Goal: Task Accomplishment & Management: Use online tool/utility

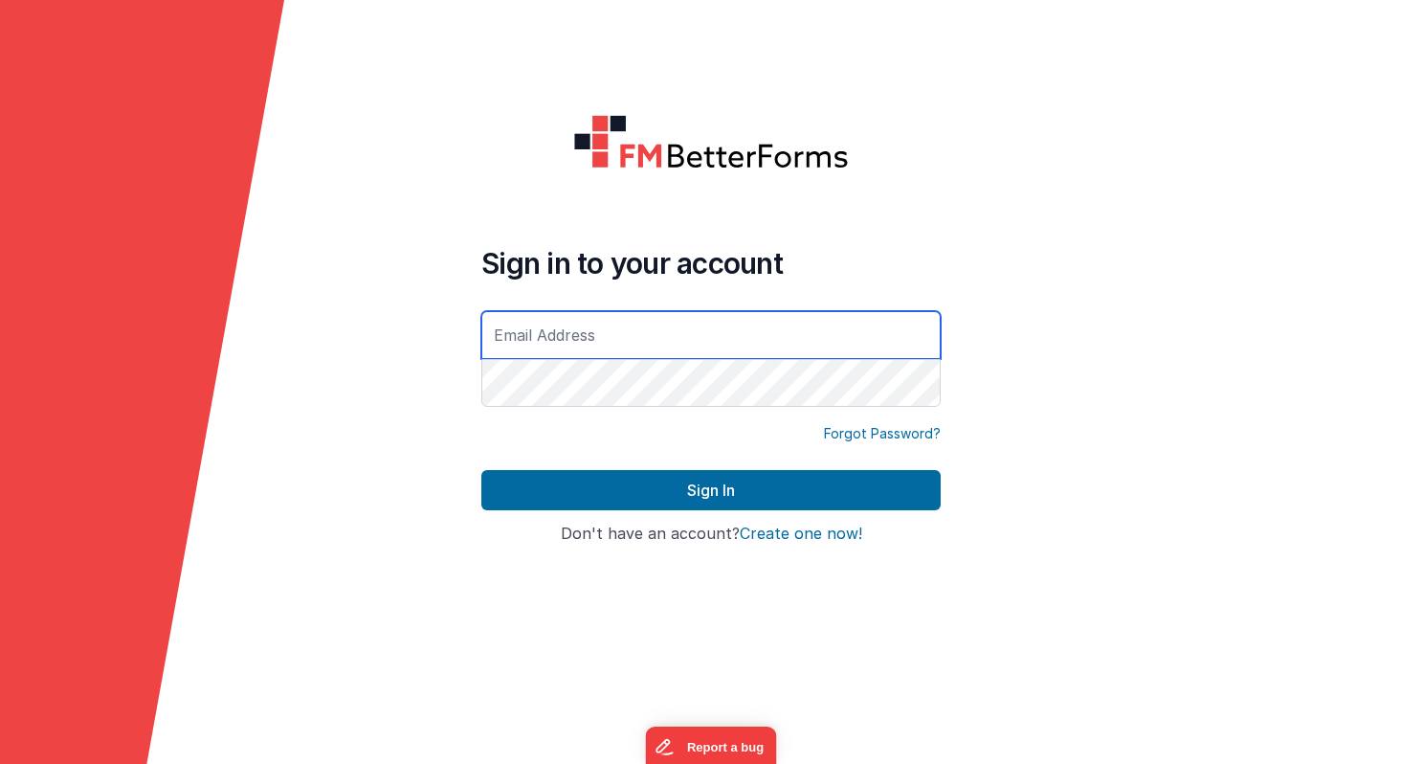
click at [782, 340] on input "text" at bounding box center [710, 335] width 459 height 48
type input "[PERSON_NAME][EMAIL_ADDRESS][DOMAIN_NAME]"
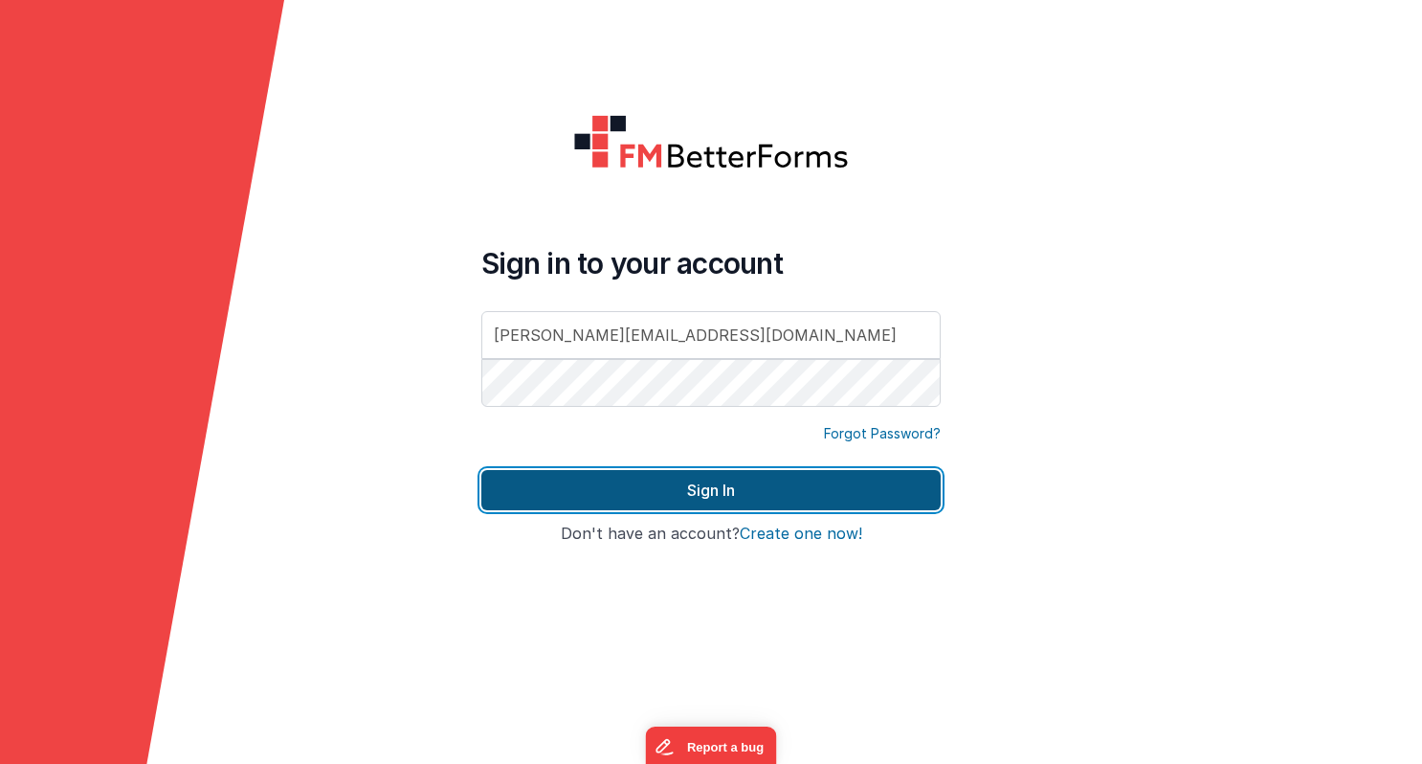
click at [720, 502] on button "Sign In" at bounding box center [710, 490] width 459 height 40
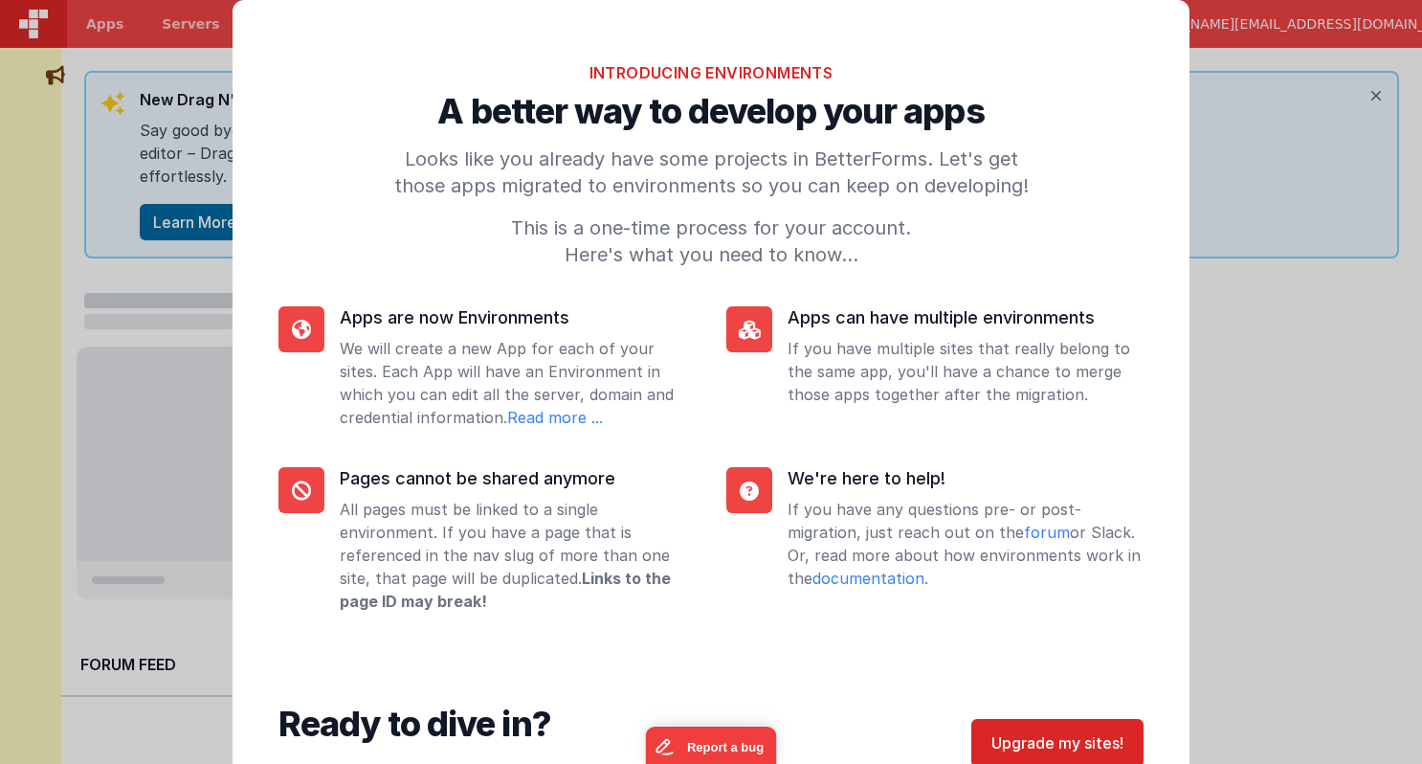
click at [1240, 474] on div "Introducing Environments A better way to develop your apps Looks like you alrea…" at bounding box center [711, 421] width 1422 height 842
click at [1203, 380] on div "Introducing Environments A better way to develop your apps Looks like you alrea…" at bounding box center [711, 421] width 1422 height 842
click at [1374, 95] on div "Introducing Environments A better way to develop your apps Looks like you alrea…" at bounding box center [711, 421] width 1422 height 842
click at [1248, 309] on div "Introducing Environments A better way to develop your apps Looks like you alrea…" at bounding box center [711, 421] width 1422 height 842
drag, startPoint x: 1174, startPoint y: 11, endPoint x: 1161, endPoint y: 110, distance: 99.5
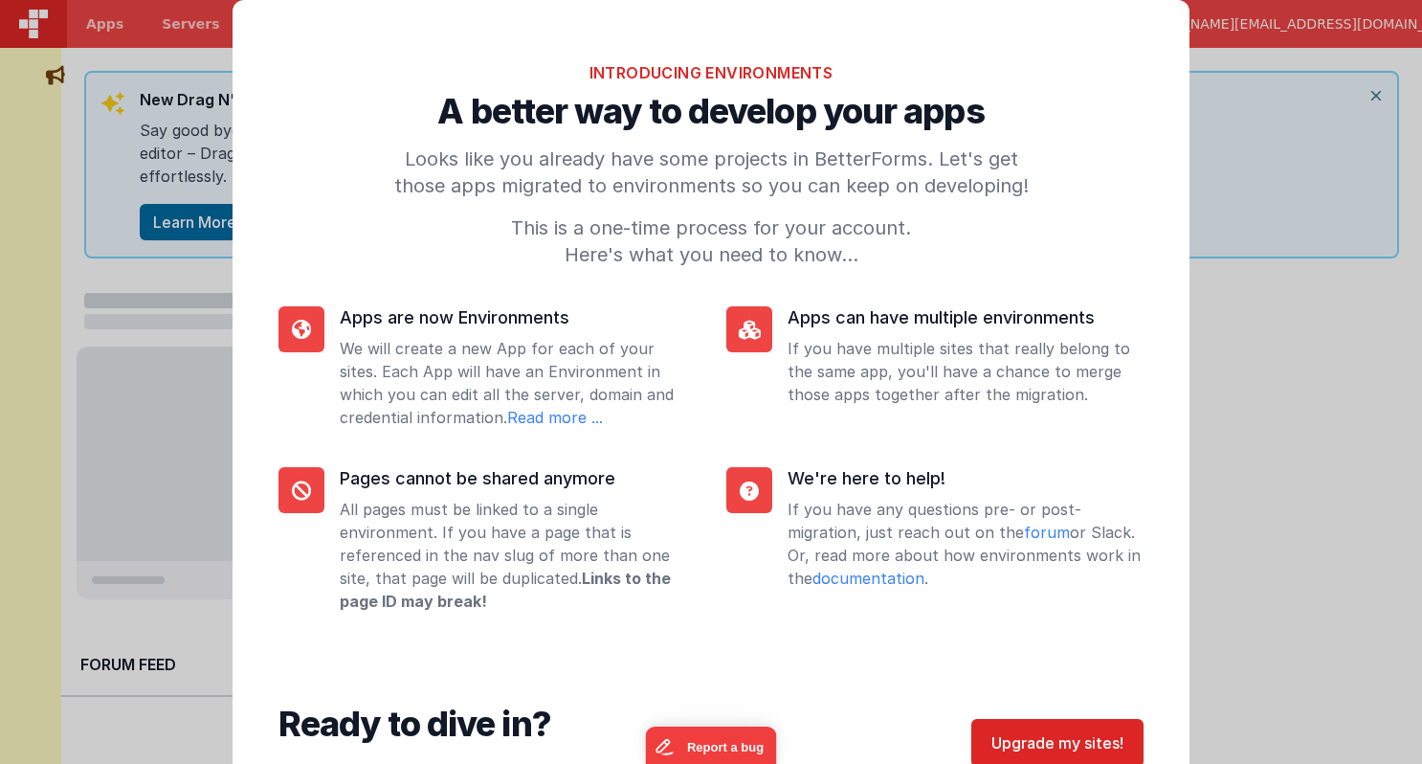
click at [1161, 110] on div "Introducing Environments A better way to develop your apps Looks like you alrea…" at bounding box center [711, 421] width 957 height 842
click at [1296, 377] on div "Introducing Environments A better way to develop your apps Looks like you alrea…" at bounding box center [711, 421] width 1422 height 842
click at [1363, 19] on div "Introducing Environments A better way to develop your apps Looks like you alrea…" at bounding box center [711, 421] width 1422 height 842
